Goal: Task Accomplishment & Management: Manage account settings

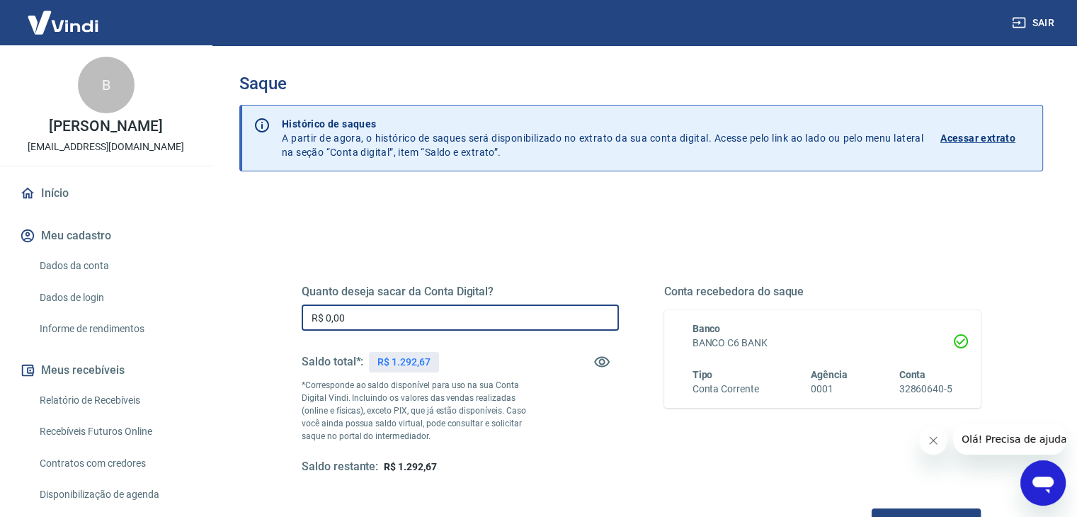
click at [364, 318] on input "R$ 0,00" at bounding box center [460, 317] width 317 height 26
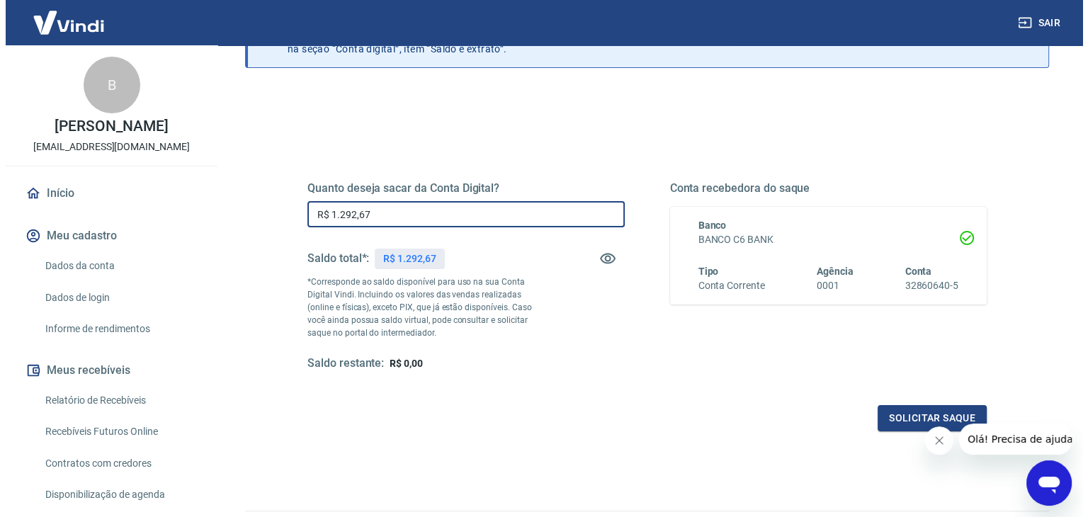
scroll to position [183, 0]
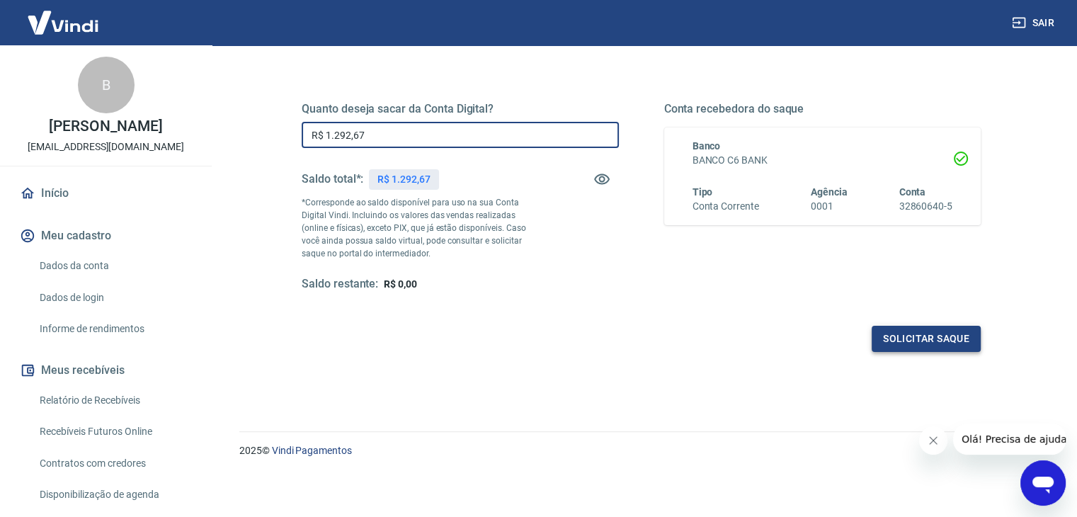
type input "R$ 1.292,67"
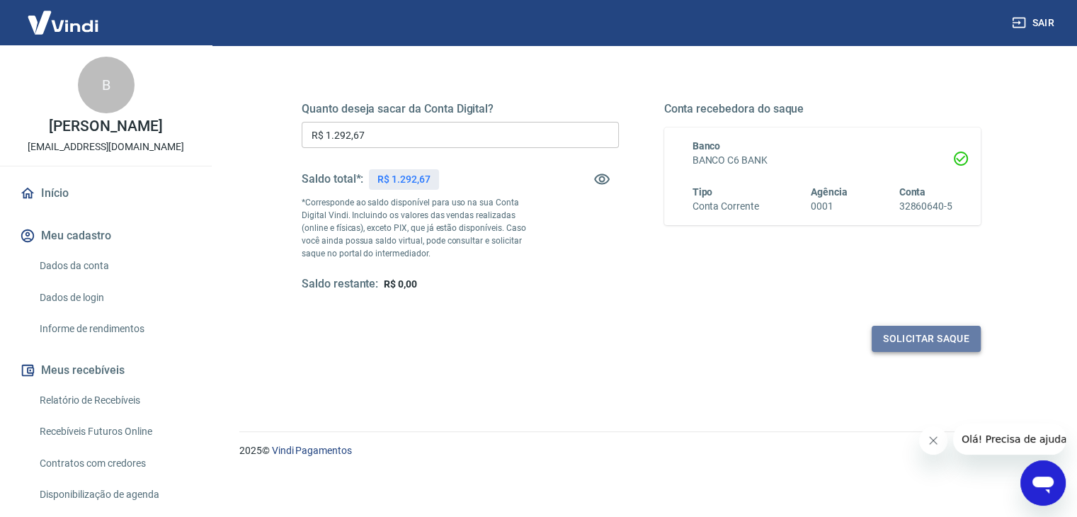
click at [928, 344] on button "Solicitar saque" at bounding box center [926, 339] width 109 height 26
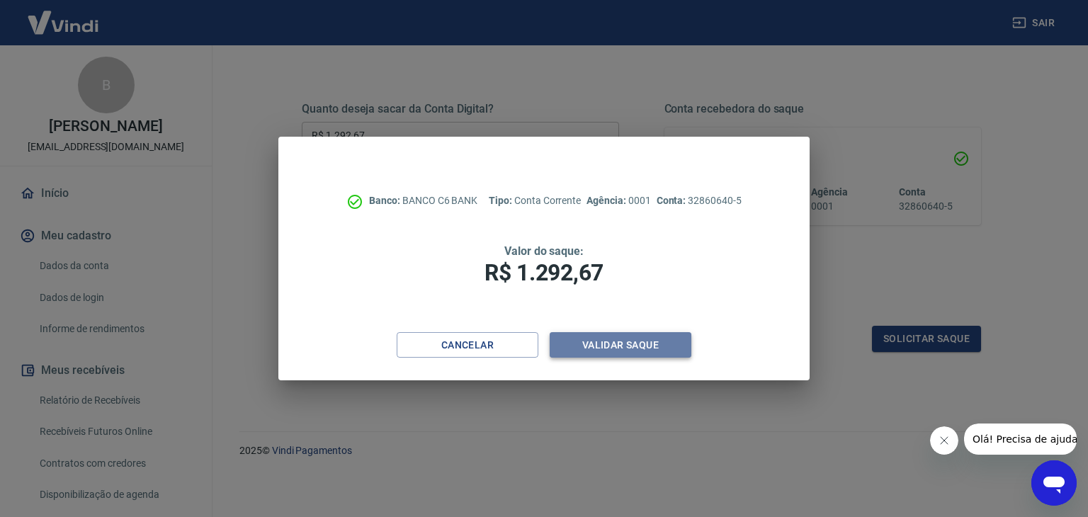
click at [613, 343] on button "Validar saque" at bounding box center [620, 345] width 142 height 26
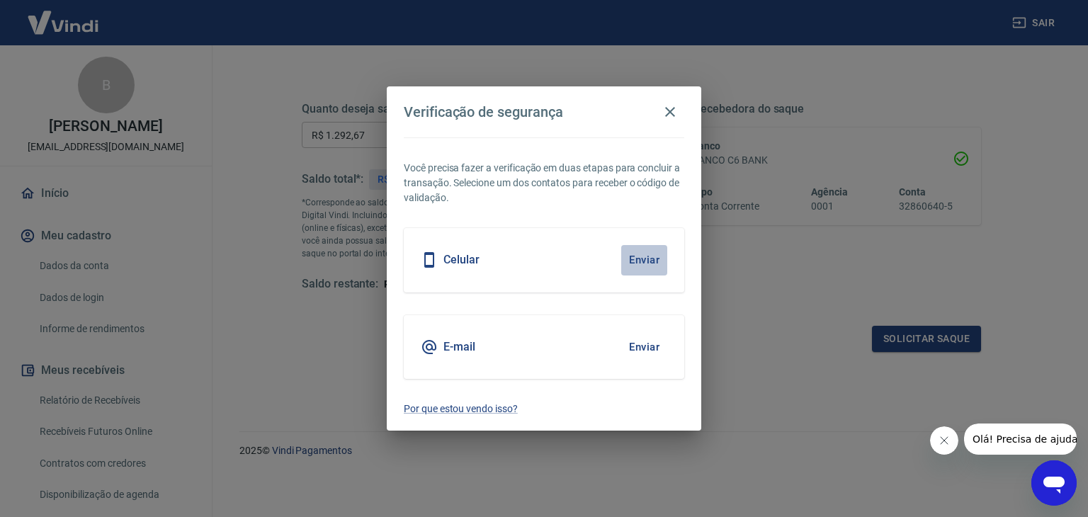
click at [642, 264] on button "Enviar" at bounding box center [644, 260] width 46 height 30
click at [626, 264] on button "Enviar" at bounding box center [644, 260] width 46 height 30
click at [653, 256] on button "Enviar" at bounding box center [644, 260] width 46 height 30
click at [450, 253] on h5 "Celular" at bounding box center [461, 260] width 36 height 14
click at [641, 261] on button "Enviar" at bounding box center [644, 260] width 46 height 30
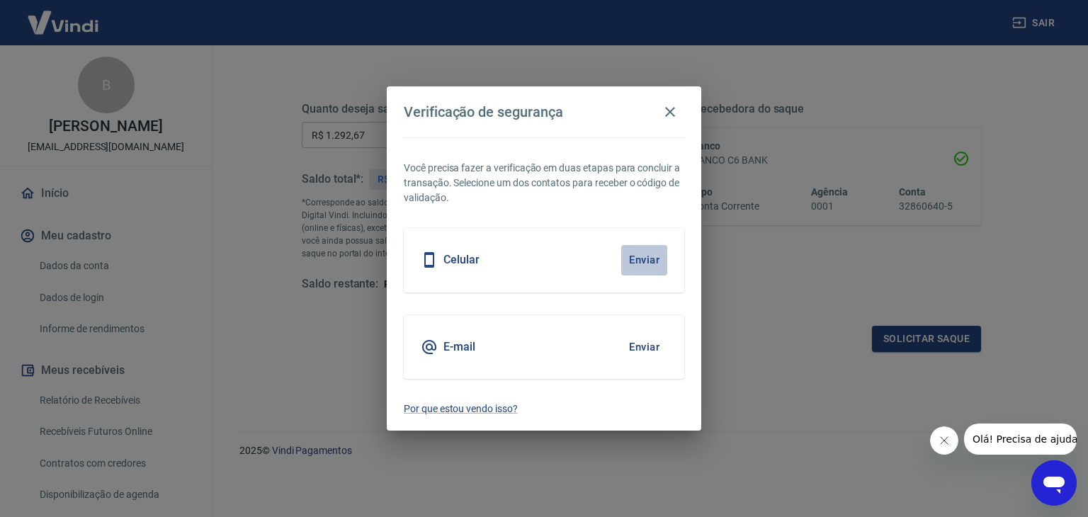
click at [641, 261] on button "Enviar" at bounding box center [644, 260] width 46 height 30
click at [665, 112] on icon "button" at bounding box center [669, 111] width 17 height 17
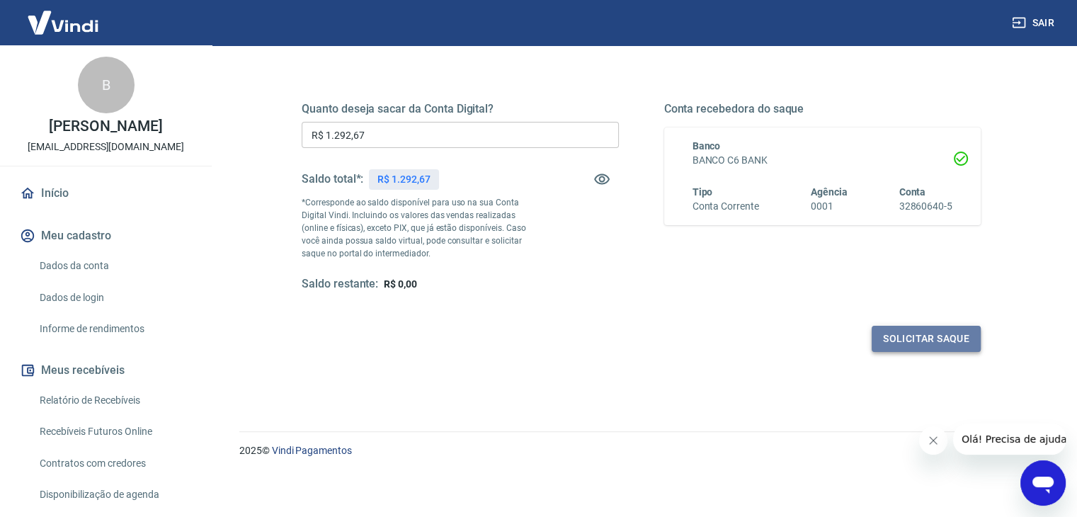
click at [959, 338] on button "Solicitar saque" at bounding box center [926, 339] width 109 height 26
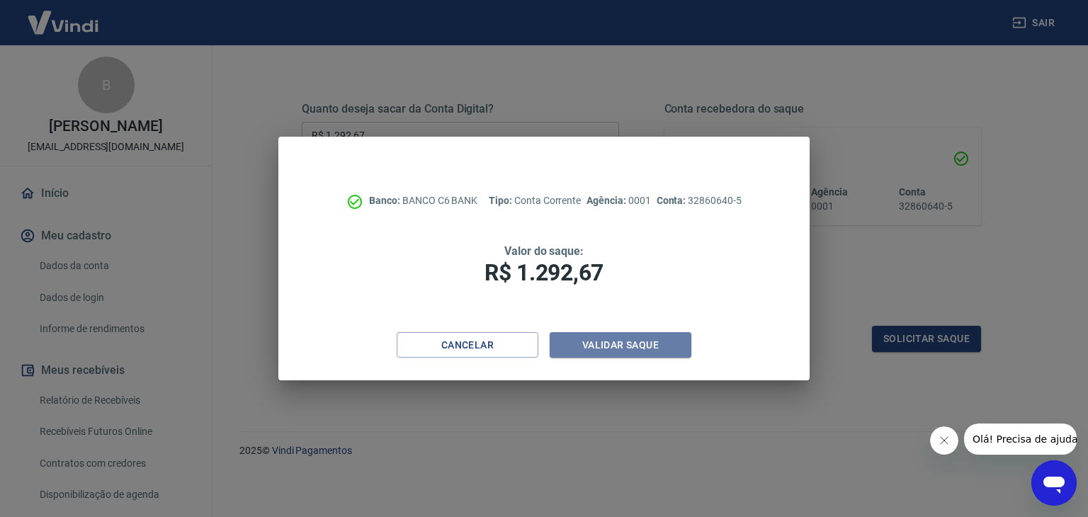
click at [639, 358] on button "Validar saque" at bounding box center [620, 345] width 142 height 26
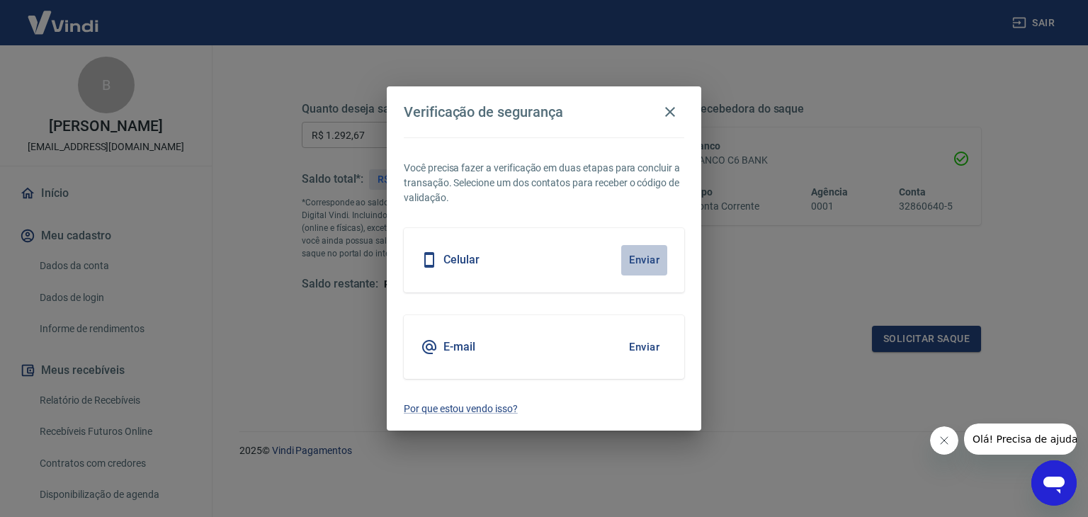
click at [643, 258] on button "Enviar" at bounding box center [644, 260] width 46 height 30
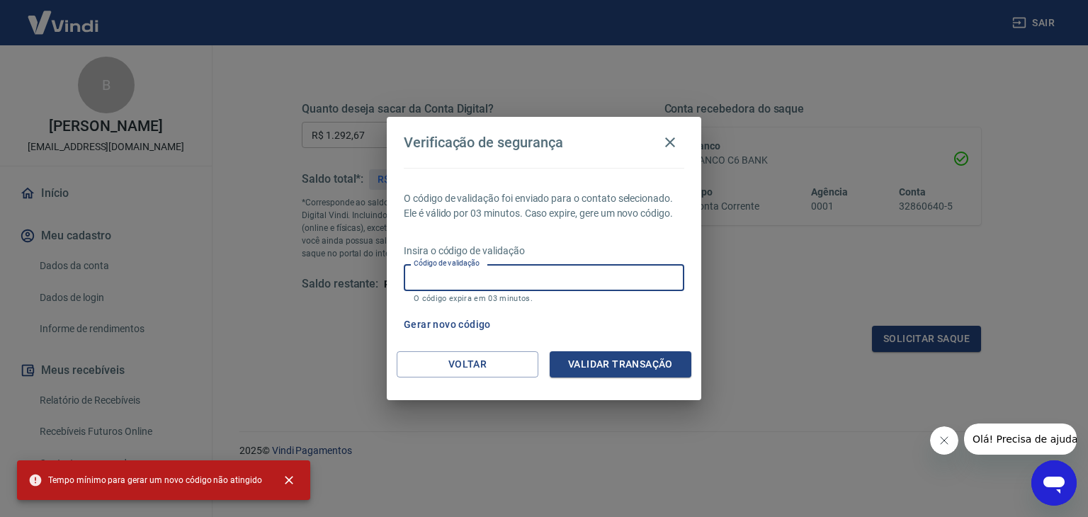
click at [421, 270] on input "Código de validação" at bounding box center [544, 277] width 280 height 26
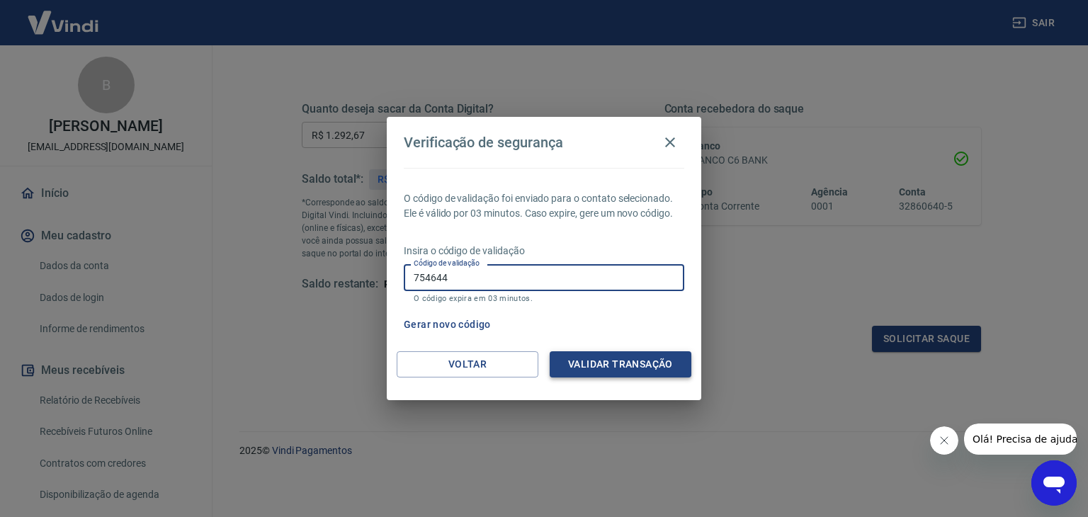
type input "754644"
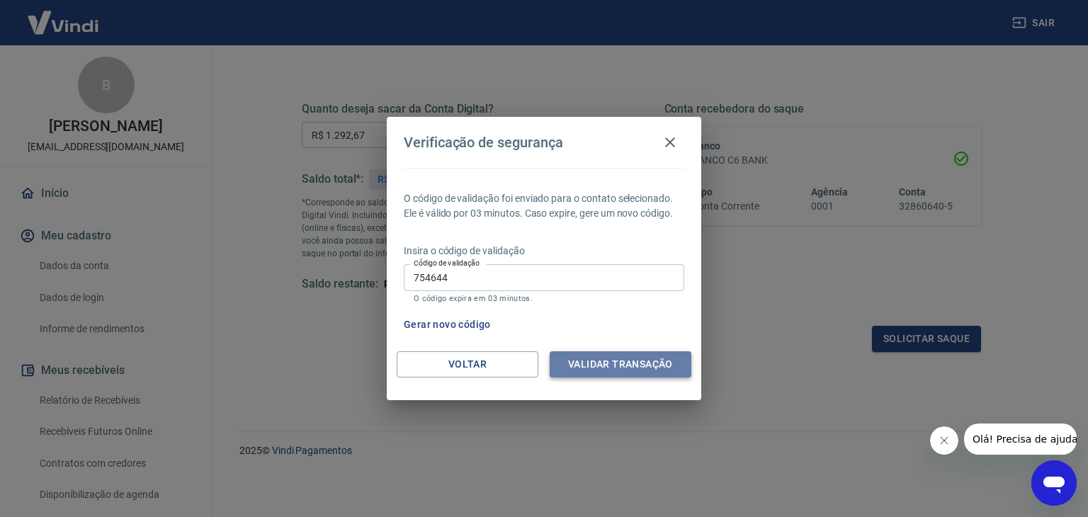
click at [650, 363] on button "Validar transação" at bounding box center [620, 364] width 142 height 26
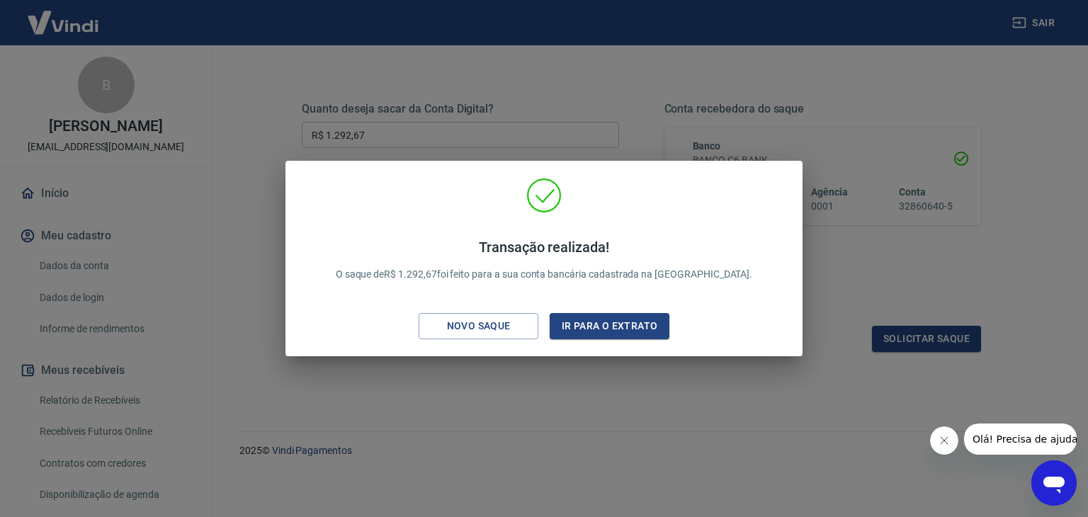
click at [913, 44] on div "Transação realizada! O saque de R$ 1.292,67 foi feito para a sua conta bancária…" at bounding box center [544, 258] width 1088 height 517
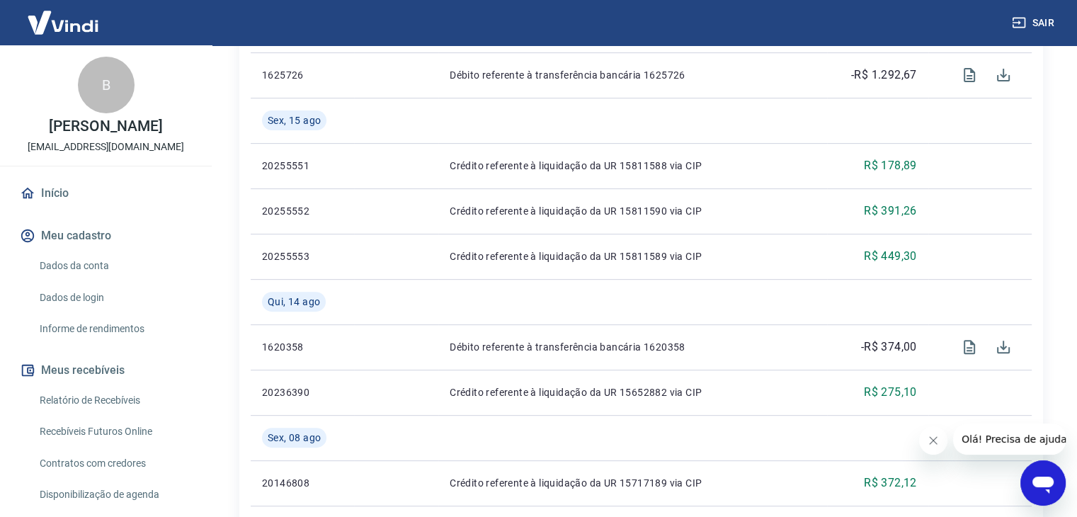
scroll to position [528, 0]
